Goal: Check status: Check status

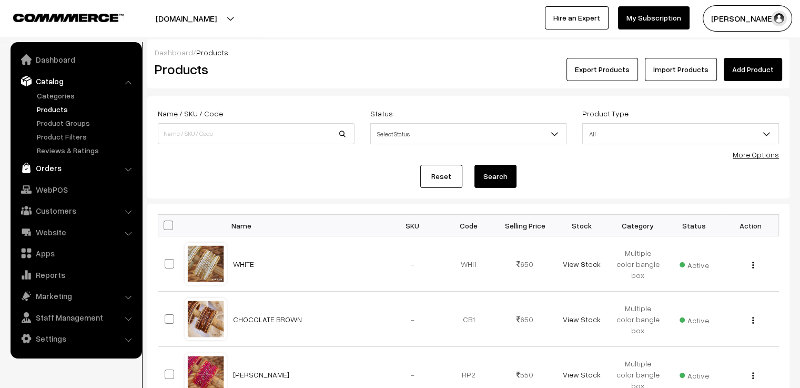
click at [69, 166] on link "Orders" at bounding box center [75, 167] width 125 height 19
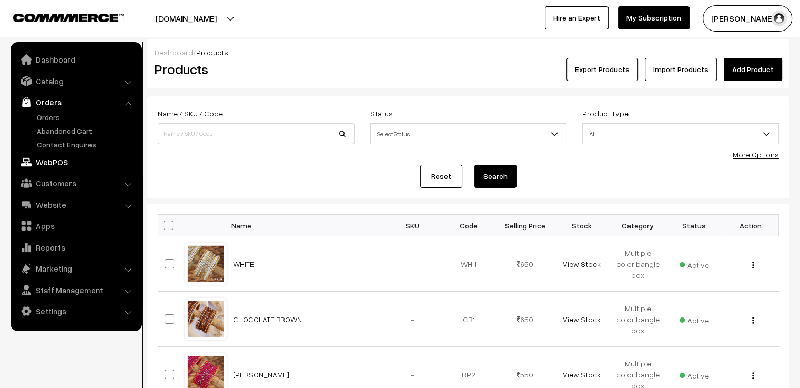
click at [58, 160] on link "WebPOS" at bounding box center [75, 162] width 125 height 19
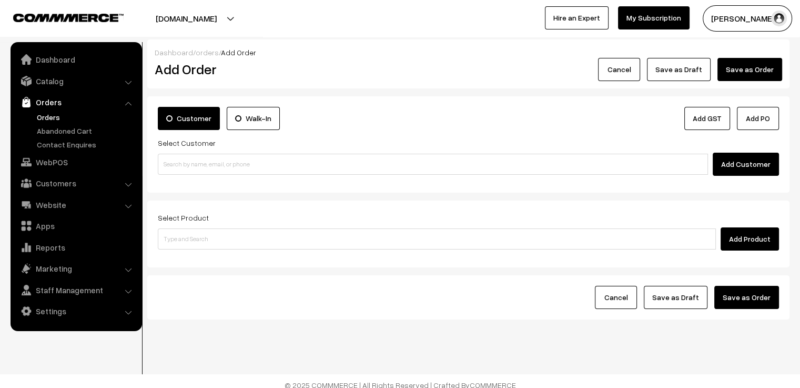
click at [631, 68] on button "Cancel" at bounding box center [619, 69] width 42 height 23
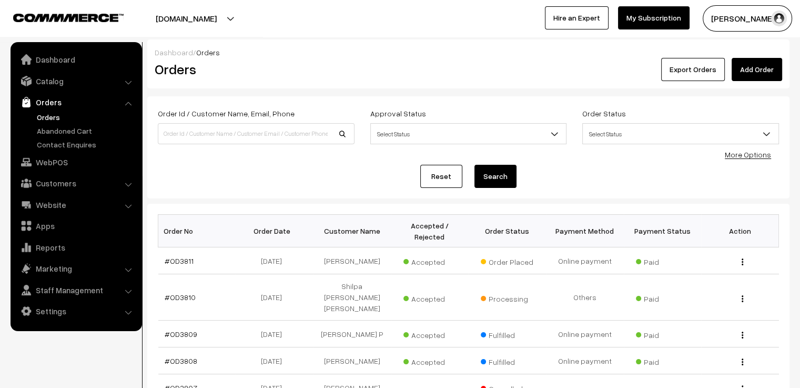
scroll to position [53, 0]
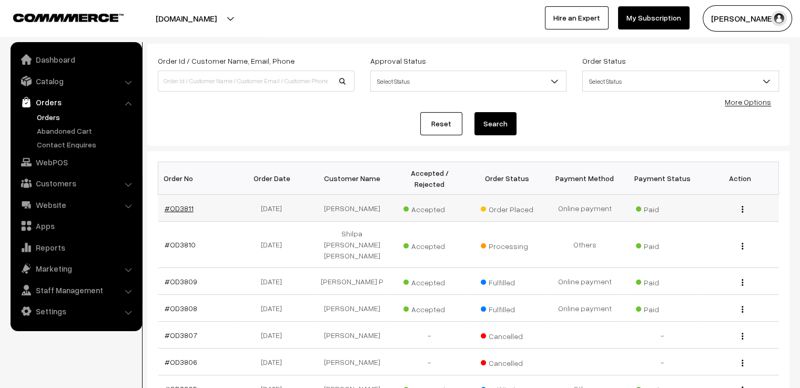
click at [187, 204] on link "#OD3811" at bounding box center [179, 208] width 29 height 9
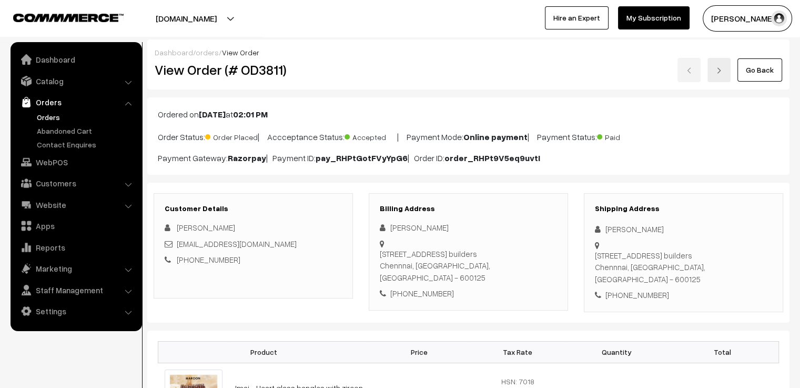
click at [755, 73] on link "Go Back" at bounding box center [760, 69] width 45 height 23
